Goal: Communication & Community: Answer question/provide support

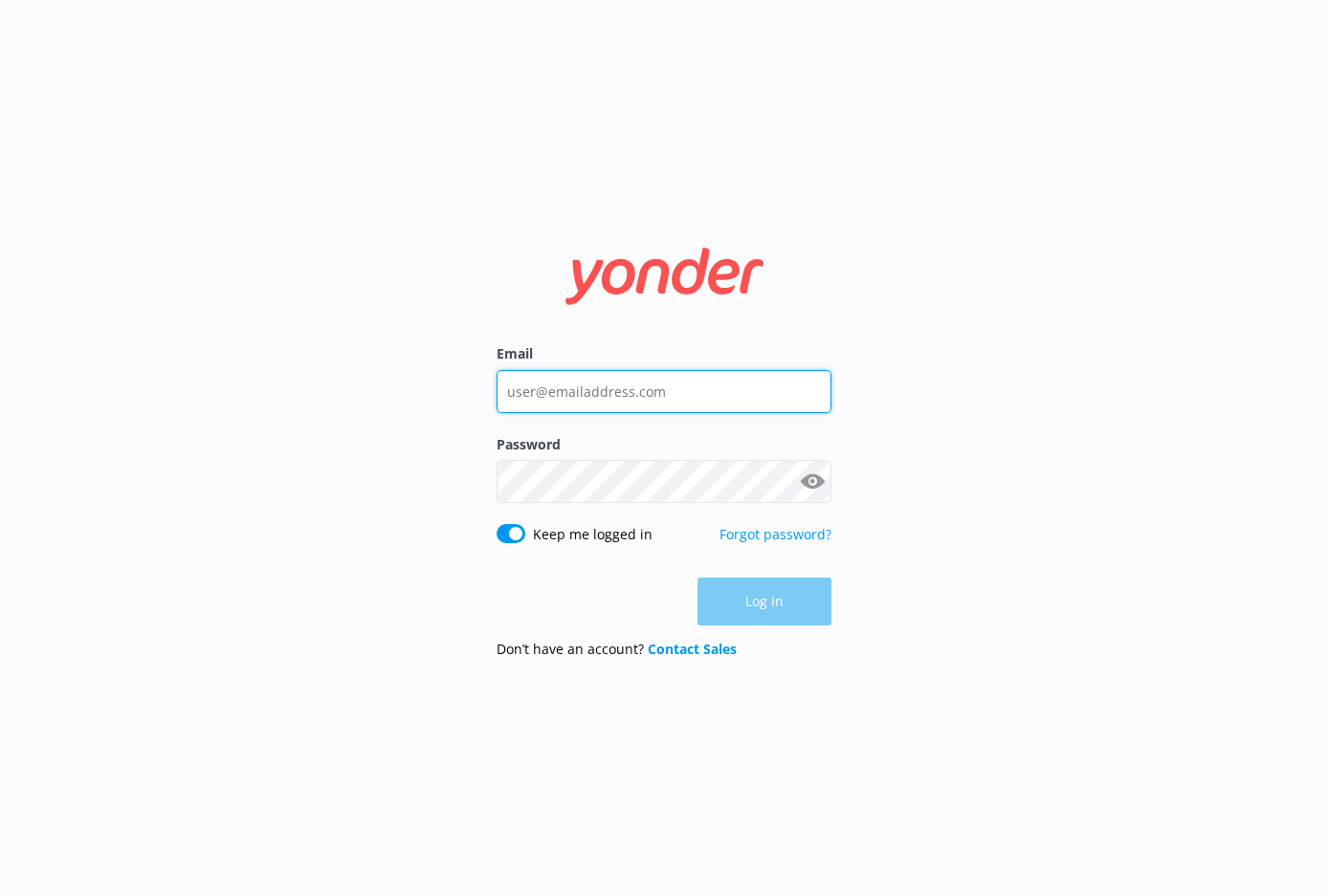
click at [589, 410] on input "Email" at bounding box center [664, 392] width 335 height 43
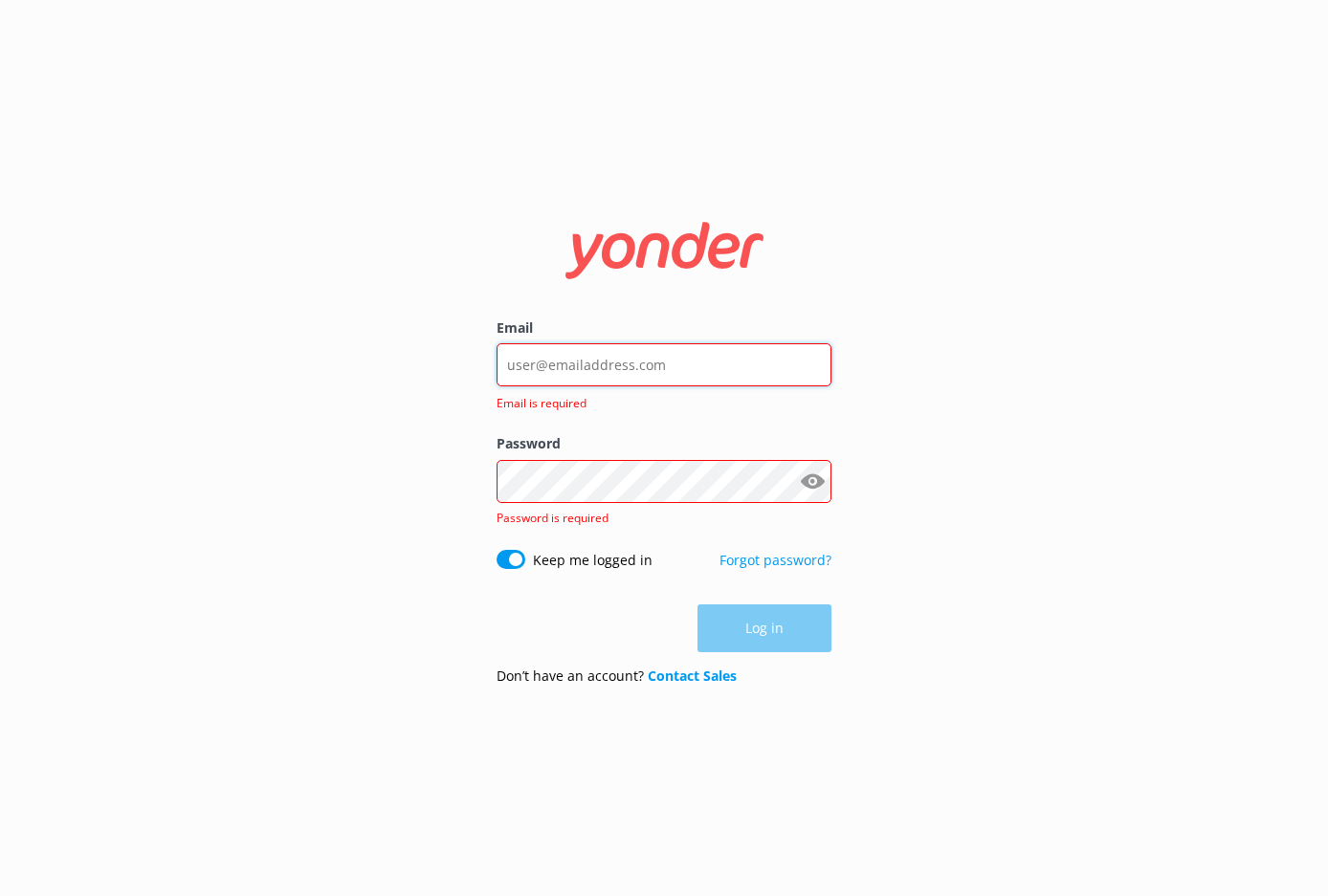
type input "[EMAIL_ADDRESS][DOMAIN_NAME]"
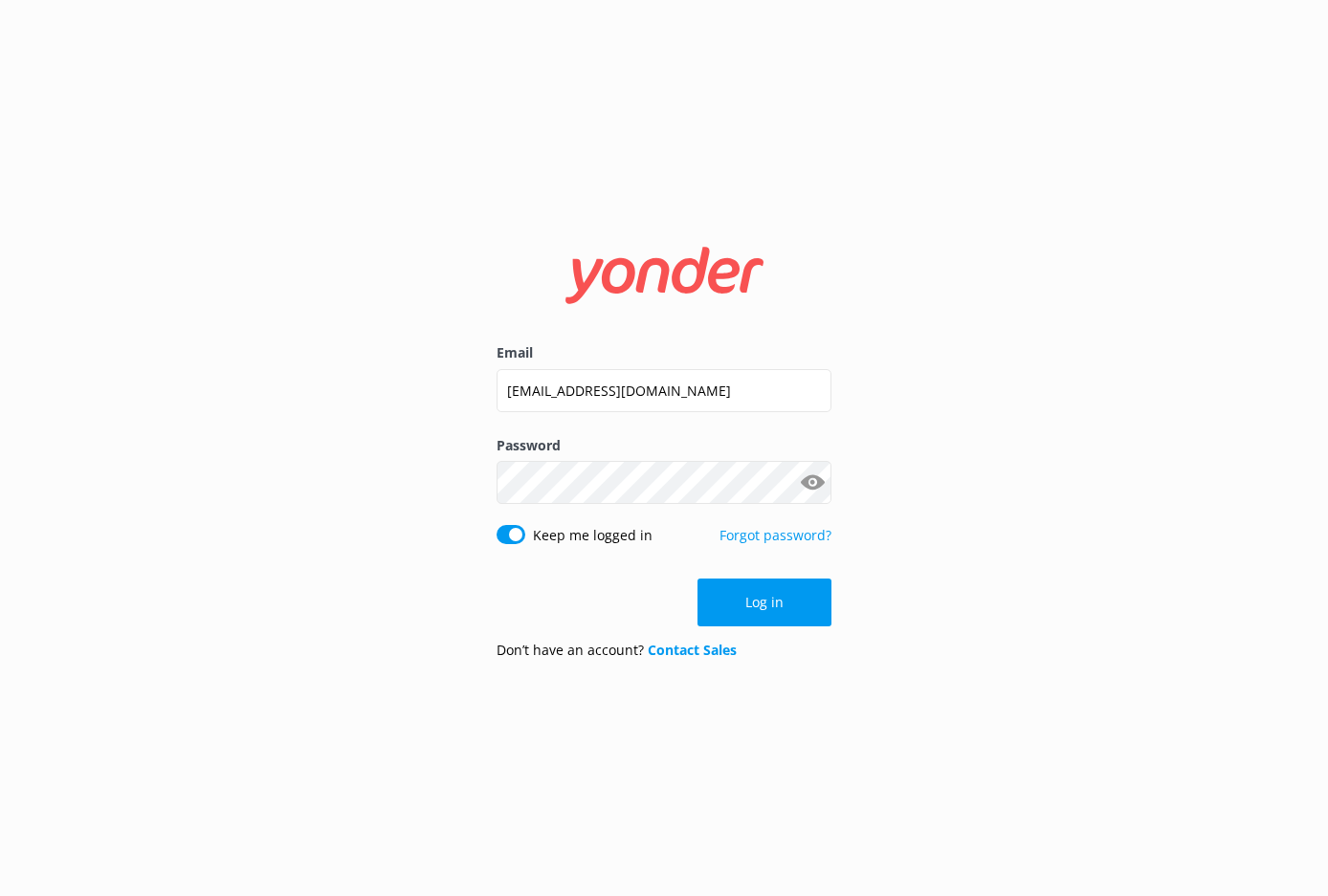
click at [826, 636] on form "Email [EMAIL_ADDRESS][DOMAIN_NAME] Password Show password Keep me logged in For…" at bounding box center [664, 448] width 335 height 454
click at [807, 621] on button "Log in" at bounding box center [764, 602] width 134 height 48
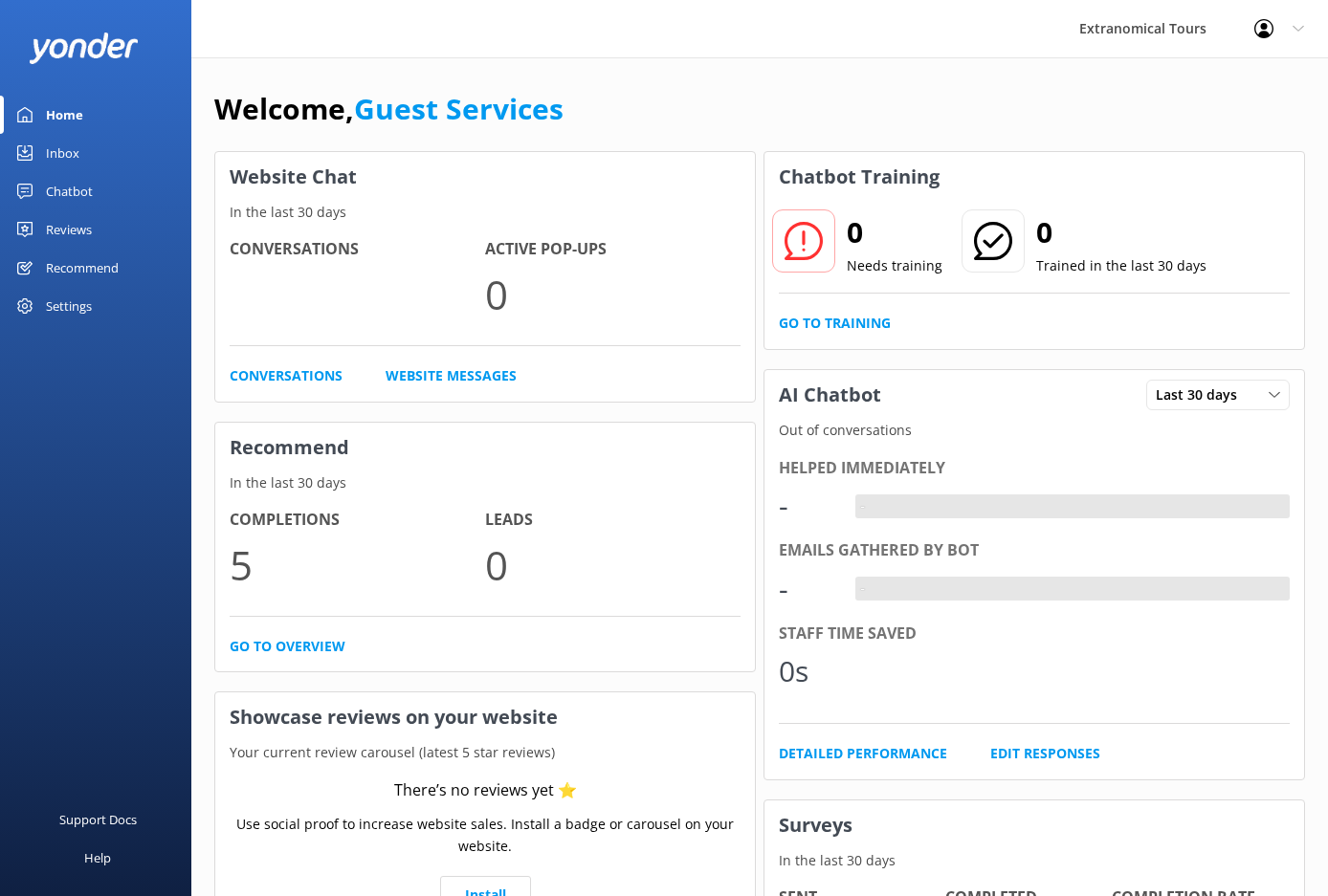
click at [62, 146] on div "Inbox" at bounding box center [63, 153] width 34 height 38
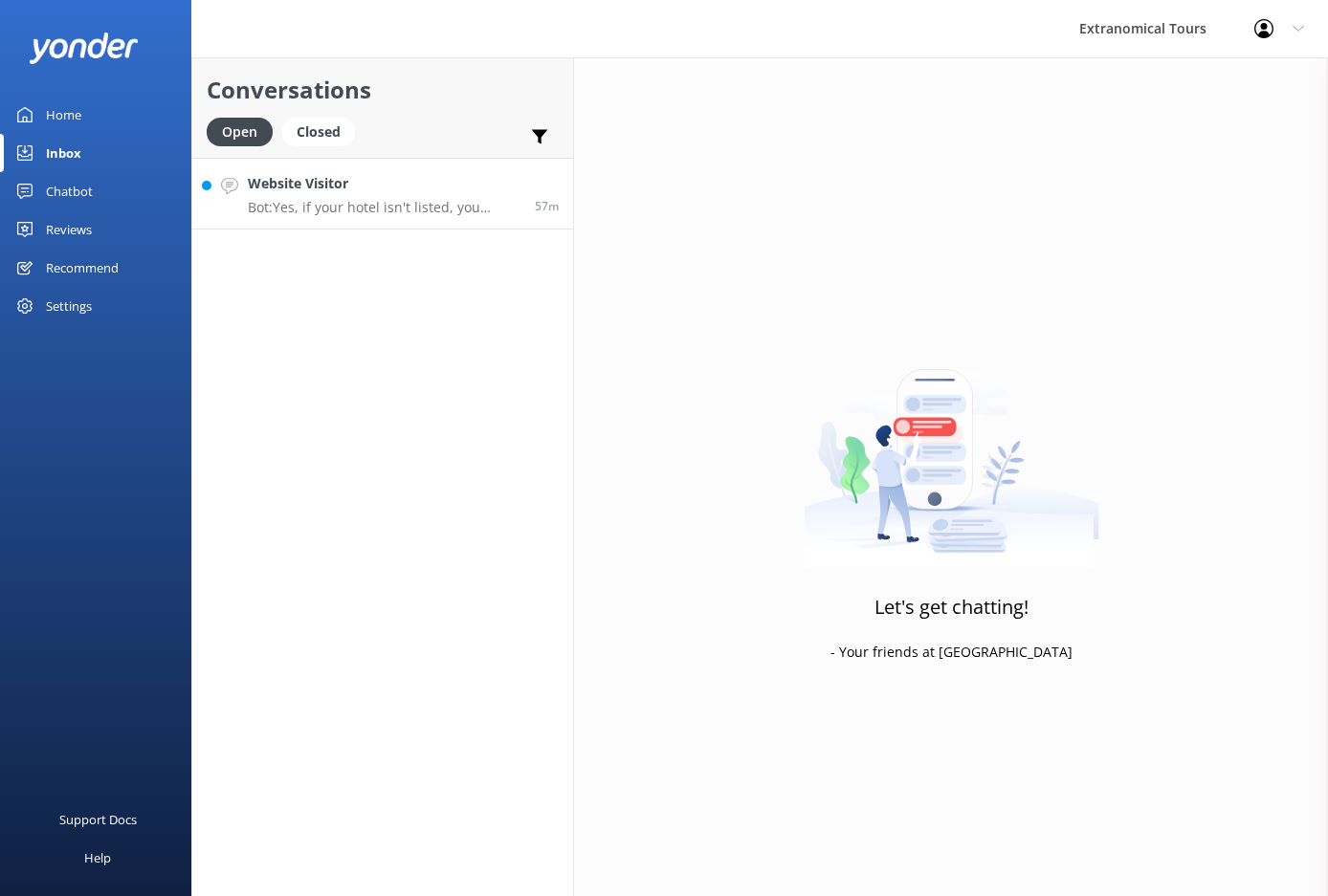
click at [365, 214] on p "Bot: Yes, if your hotel isn't listed, you would need to travel to a designated …" at bounding box center [384, 207] width 273 height 17
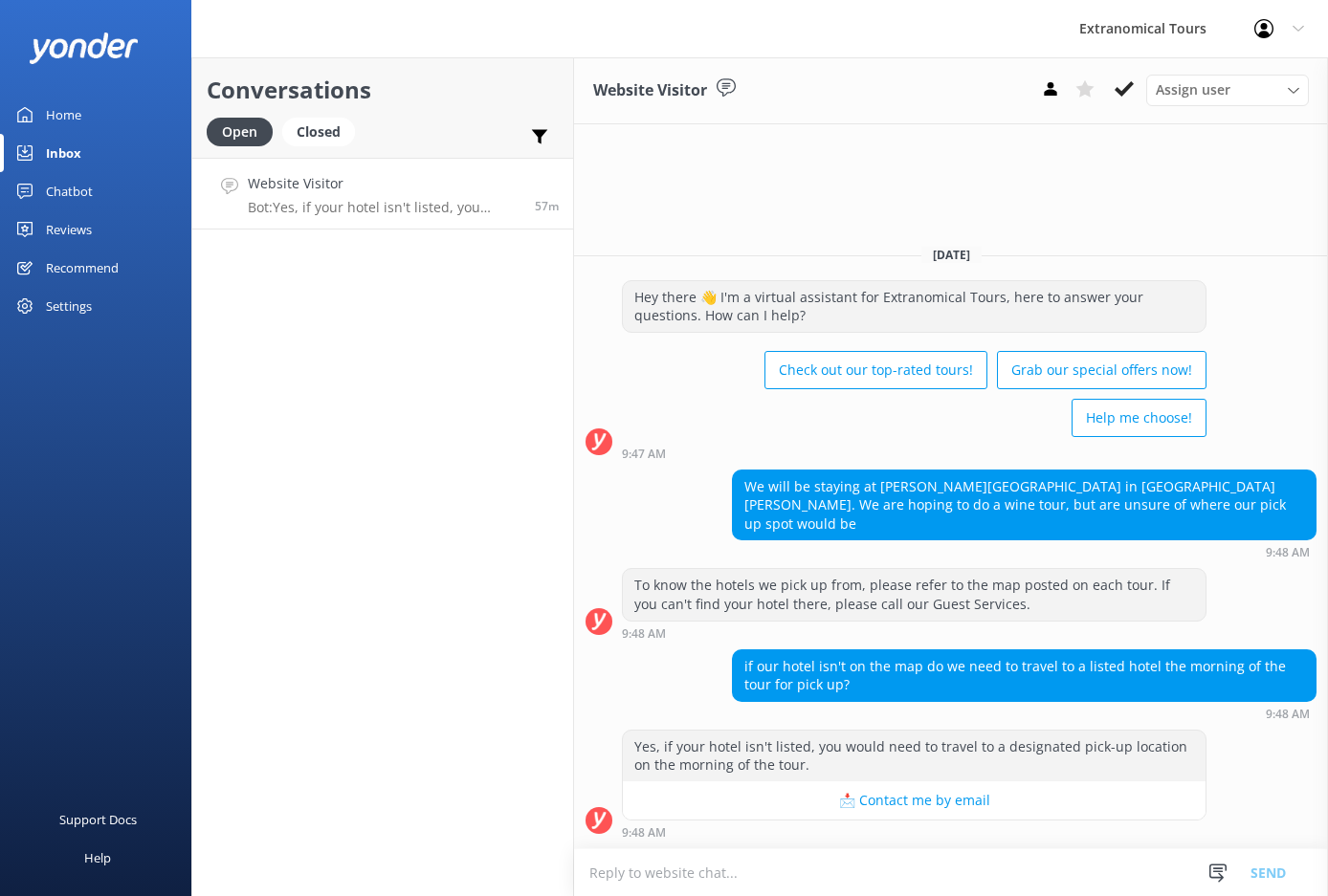
click at [794, 851] on textarea at bounding box center [951, 872] width 754 height 47
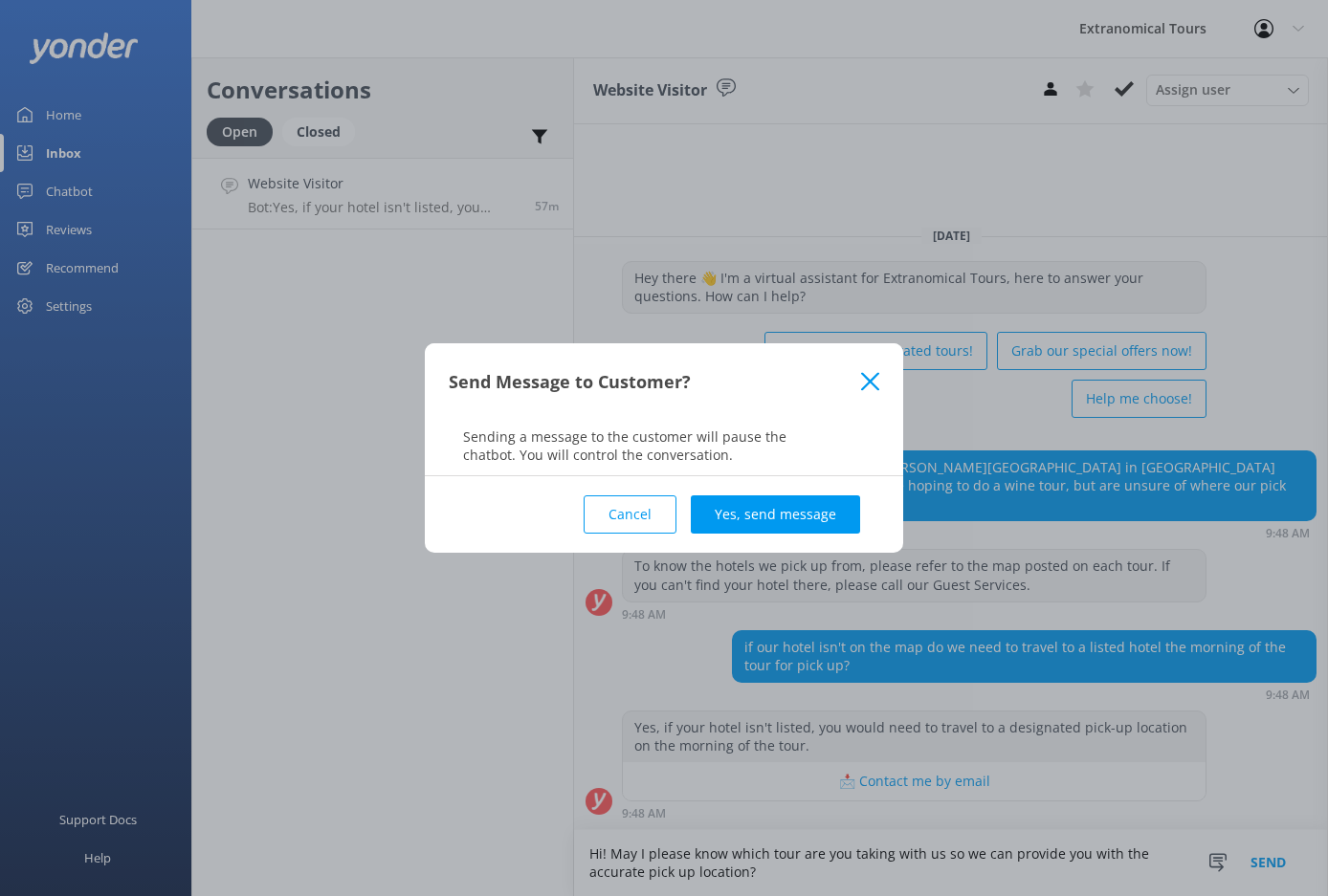
type textarea "Hi! May I please know which tour are you taking with us so we can provide you w…"
click at [802, 535] on div "Cancel Yes, send message" at bounding box center [664, 514] width 431 height 77
click at [787, 514] on button "Yes, send message" at bounding box center [775, 514] width 170 height 38
